Goal: Learn about a topic

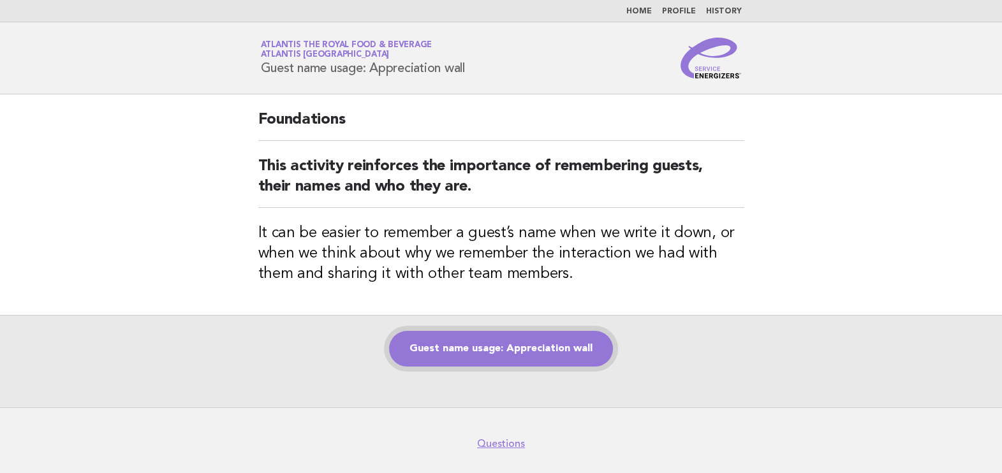
click at [553, 352] on link "Guest name usage: Appreciation wall" at bounding box center [501, 349] width 224 height 36
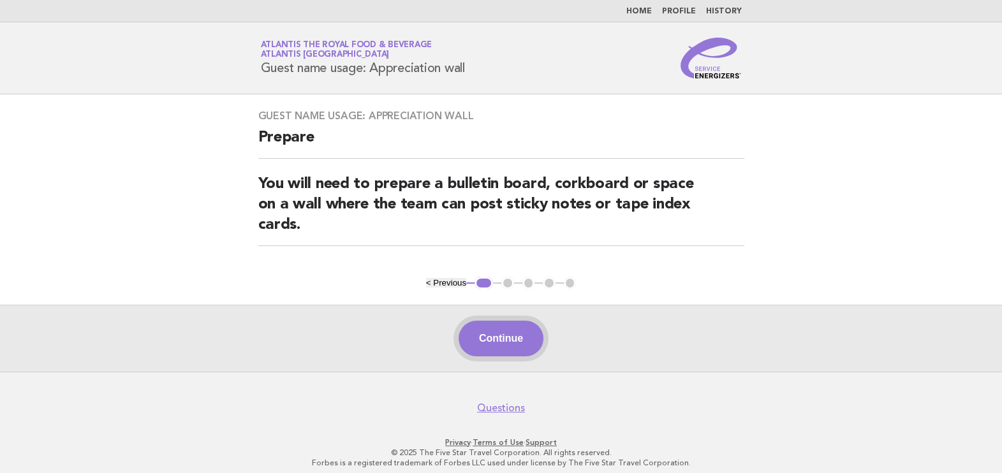
click at [529, 351] on button "Continue" at bounding box center [500, 339] width 85 height 36
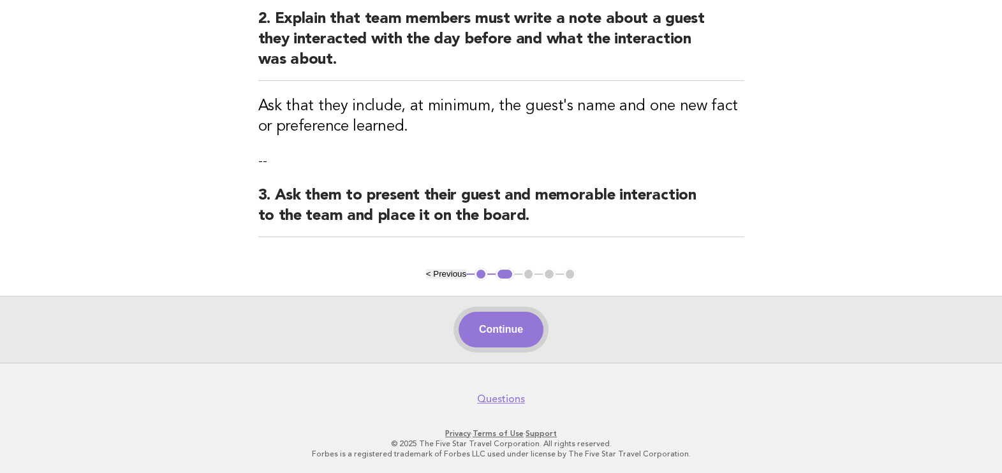
click at [514, 326] on button "Continue" at bounding box center [500, 330] width 85 height 36
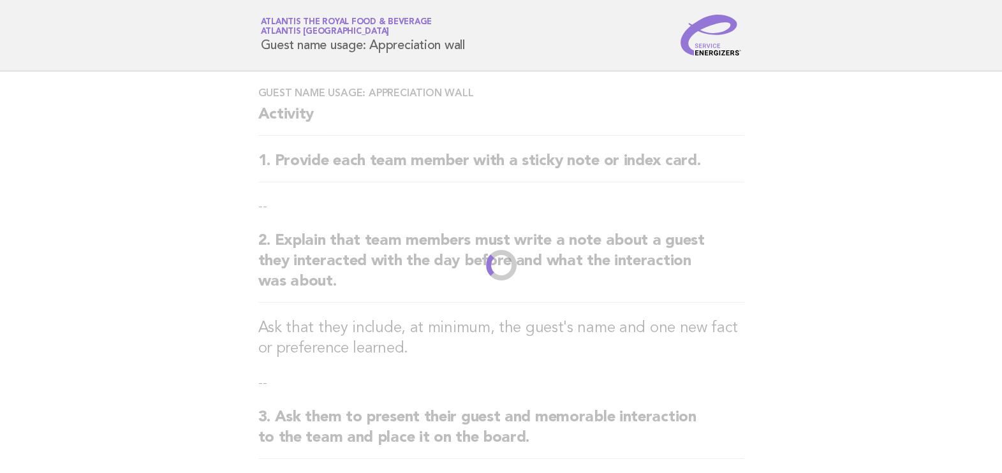
scroll to position [6, 0]
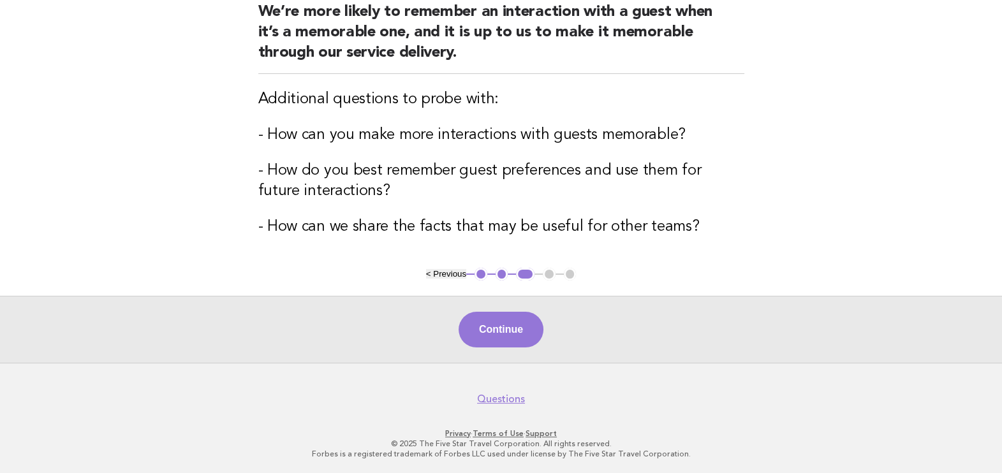
click at [520, 323] on button "Continue" at bounding box center [500, 330] width 85 height 36
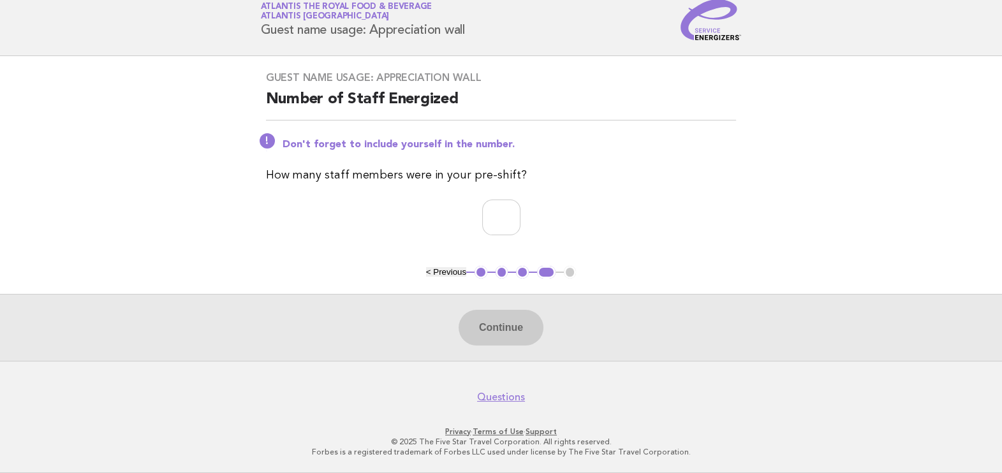
scroll to position [36, 0]
click at [512, 212] on input "number" at bounding box center [501, 219] width 38 height 36
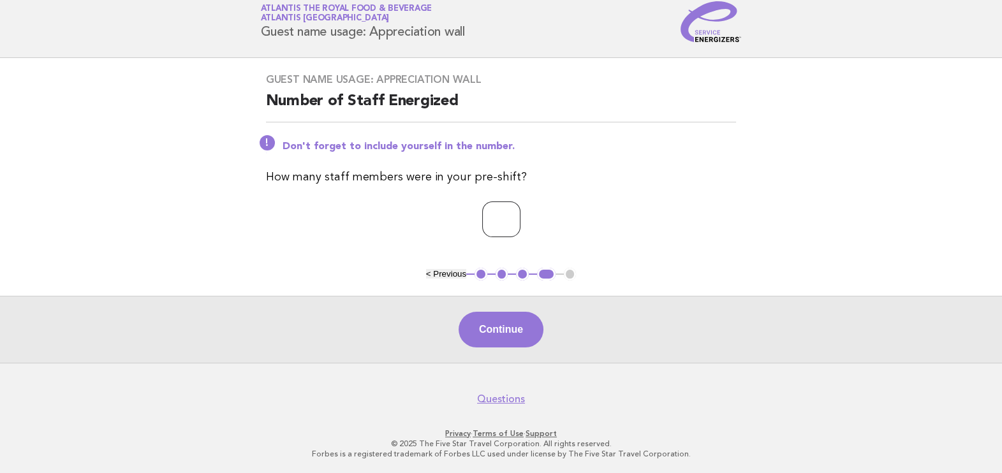
type input "**"
click at [500, 345] on button "Continue" at bounding box center [500, 330] width 85 height 36
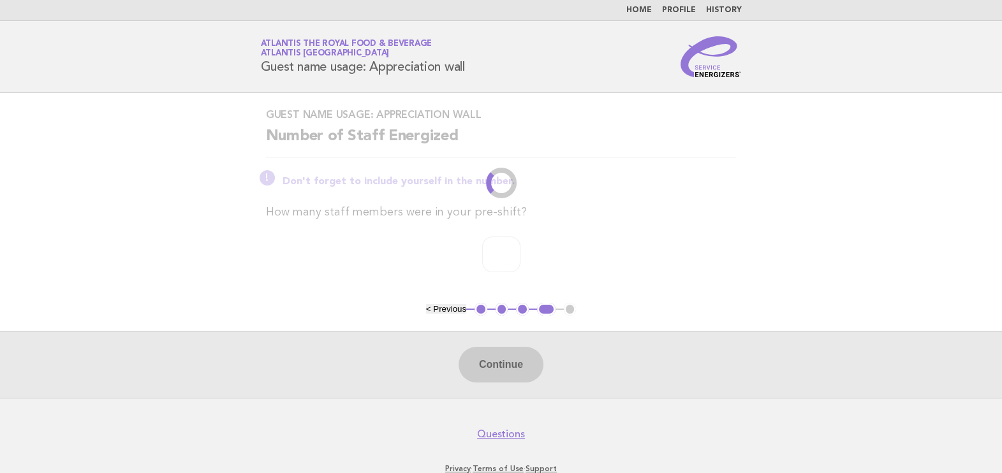
scroll to position [0, 0]
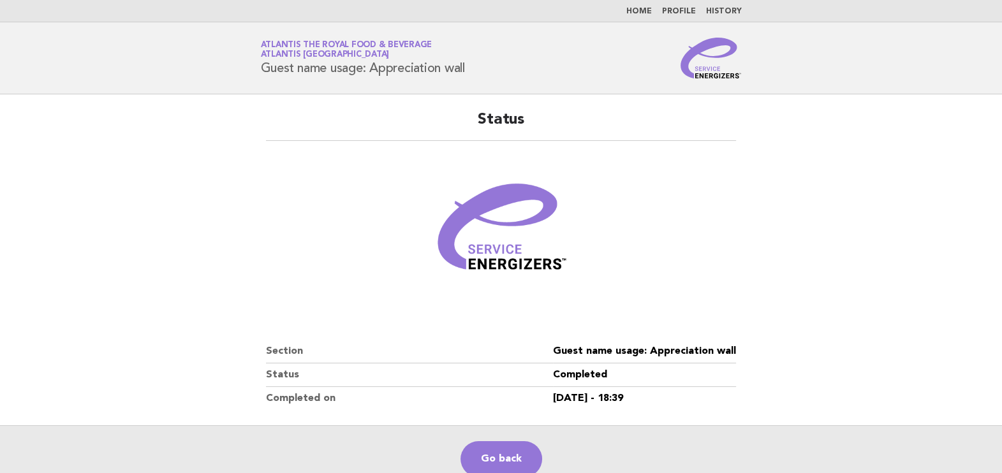
click at [652, 13] on link "Home" at bounding box center [639, 12] width 26 height 8
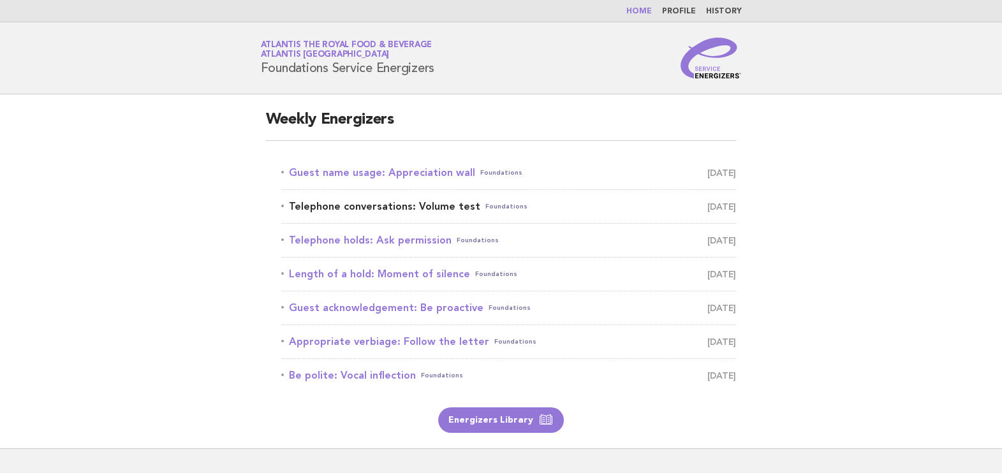
click at [403, 207] on link "Telephone conversations: Volume test Foundations [DATE]" at bounding box center [508, 207] width 455 height 18
click at [457, 211] on link "Telephone conversations: Volume test Foundations August 19" at bounding box center [508, 207] width 455 height 18
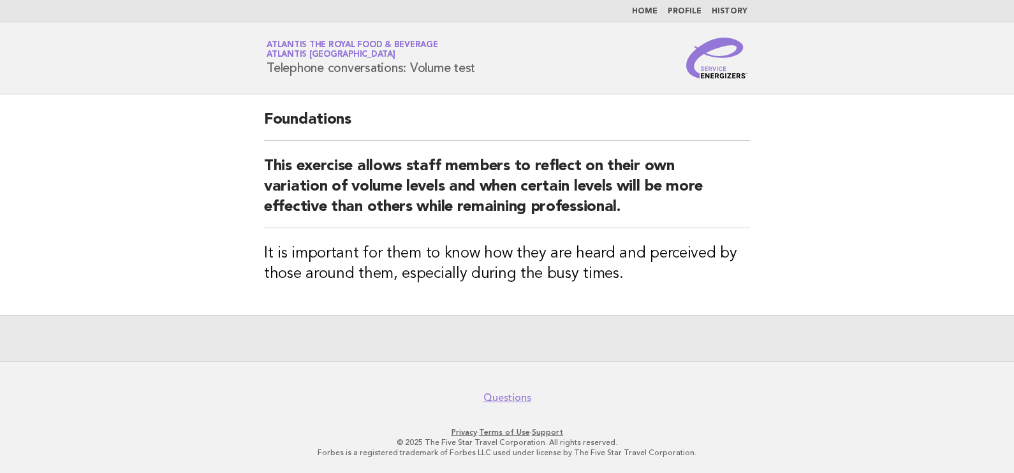
drag, startPoint x: 268, startPoint y: 63, endPoint x: 481, endPoint y: 81, distance: 213.7
click at [481, 81] on header "Service Energizers Atlantis the Royal Food & Beverage Atlantis Dubai Telephone …" at bounding box center [507, 58] width 1014 height 72
copy h1 "Telephone conversations: Volume test"
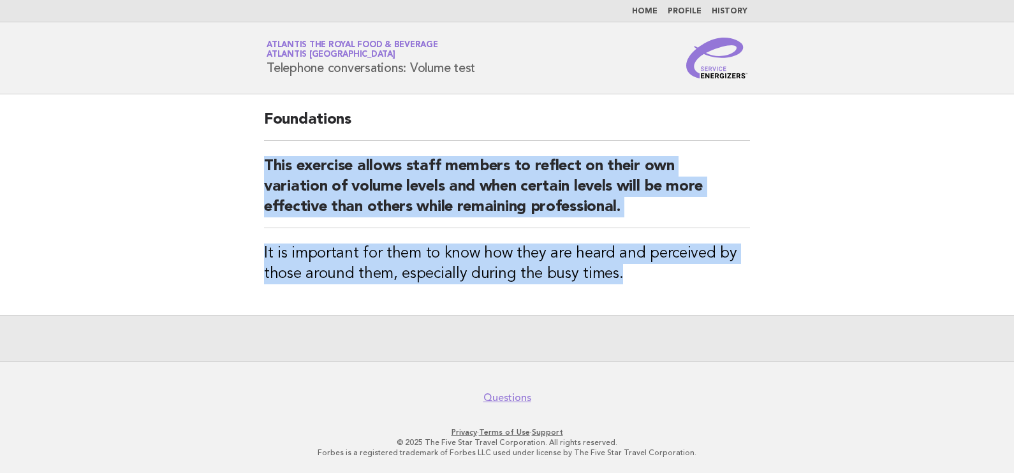
drag, startPoint x: 636, startPoint y: 280, endPoint x: 251, endPoint y: 166, distance: 401.5
click at [251, 166] on div "Foundations This exercise allows staff members to reflect on their own variatio…" at bounding box center [507, 204] width 516 height 221
copy div "This exercise allows staff members to reflect on their own variation of volume …"
